Goal: Task Accomplishment & Management: Manage account settings

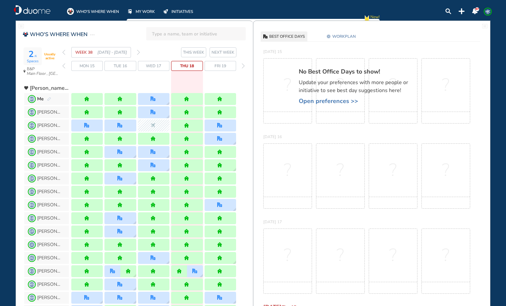
click at [243, 66] on img "forward day" at bounding box center [243, 65] width 3 height 5
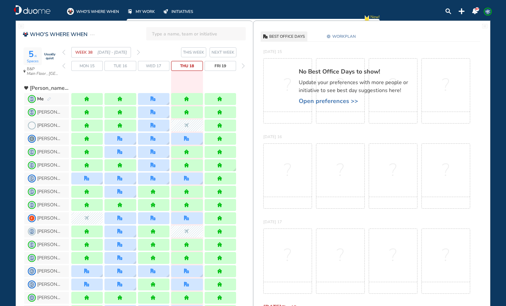
click at [242, 67] on img "forward day" at bounding box center [243, 65] width 3 height 5
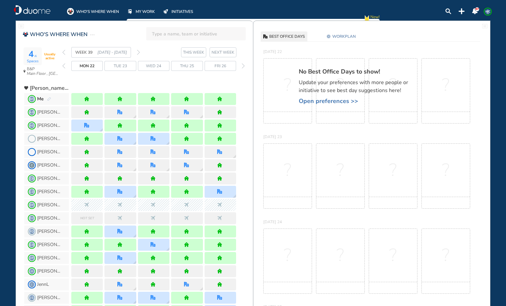
click at [241, 67] on div "forward day" at bounding box center [243, 66] width 6 height 10
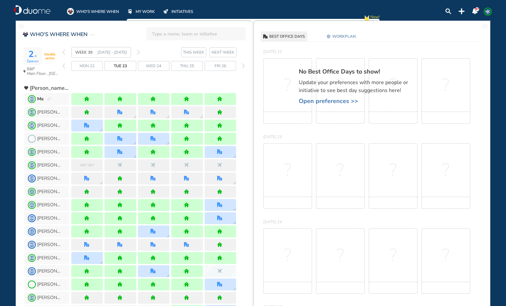
click at [241, 67] on div "forward day" at bounding box center [243, 66] width 6 height 10
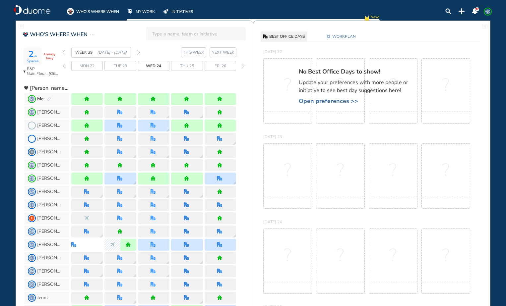
click at [241, 67] on div "forward day" at bounding box center [243, 66] width 6 height 10
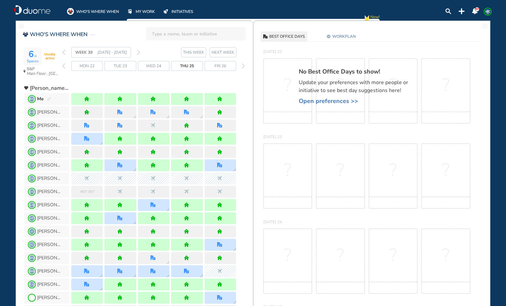
click at [241, 67] on div "forward day" at bounding box center [243, 66] width 6 height 10
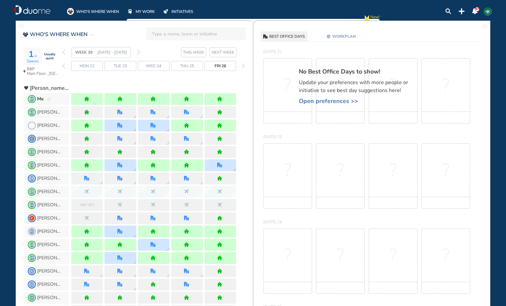
click at [241, 67] on div "forward day" at bounding box center [243, 66] width 6 height 10
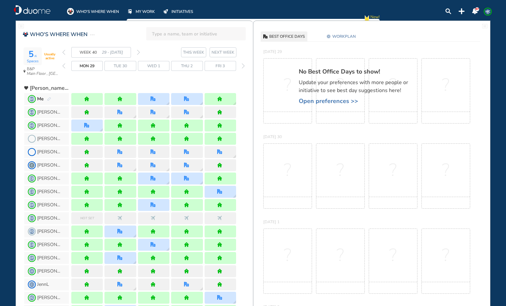
click at [241, 67] on div "forward day" at bounding box center [243, 66] width 6 height 10
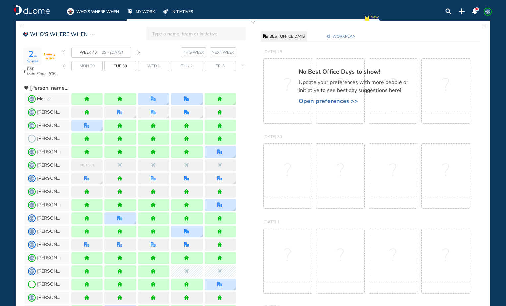
click at [241, 67] on div "forward day" at bounding box center [243, 66] width 6 height 10
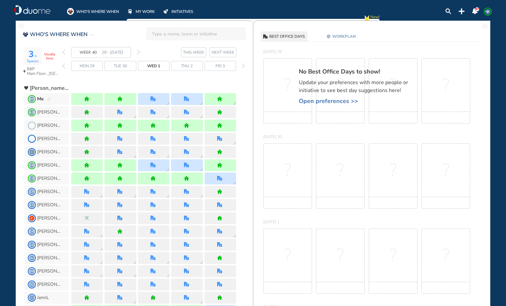
click at [241, 67] on div "forward day" at bounding box center [243, 66] width 6 height 10
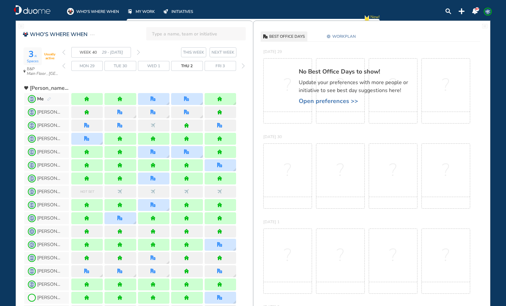
click at [241, 66] on div "forward day" at bounding box center [243, 66] width 6 height 10
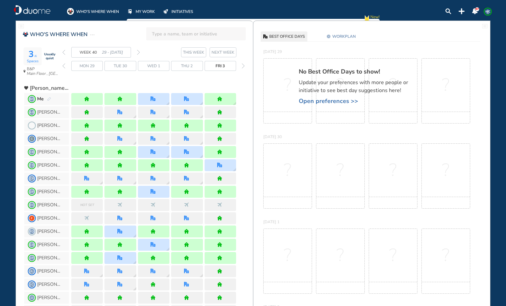
click at [137, 53] on img "forward week" at bounding box center [138, 52] width 3 height 5
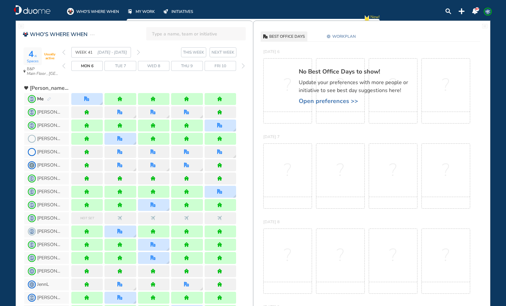
click at [138, 51] on img "forward week" at bounding box center [138, 52] width 3 height 5
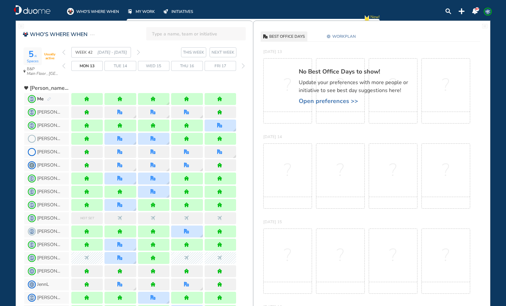
click at [138, 51] on img "forward week" at bounding box center [138, 52] width 3 height 5
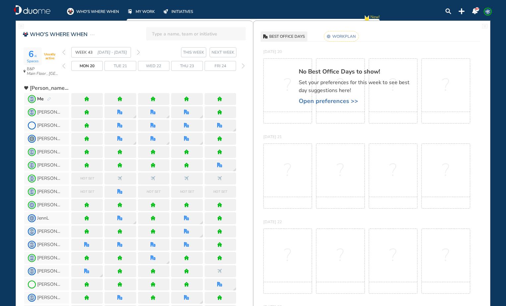
click at [333, 39] on rect at bounding box center [341, 36] width 35 height 10
